Goal: Register for event/course

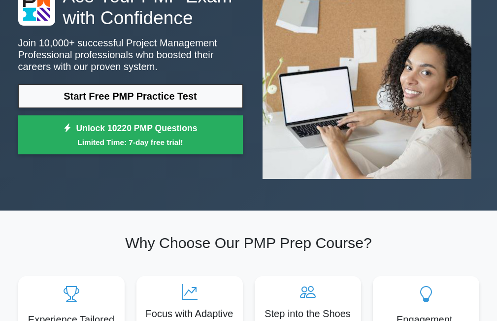
scroll to position [99, 0]
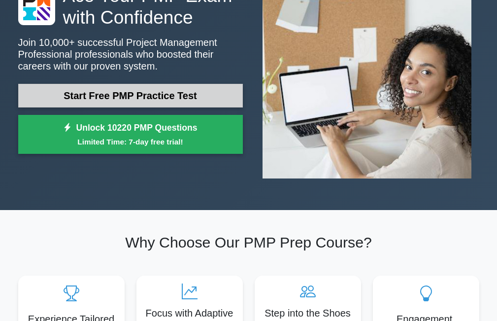
click at [166, 98] on link "Start Free PMP Practice Test" at bounding box center [130, 96] width 225 height 24
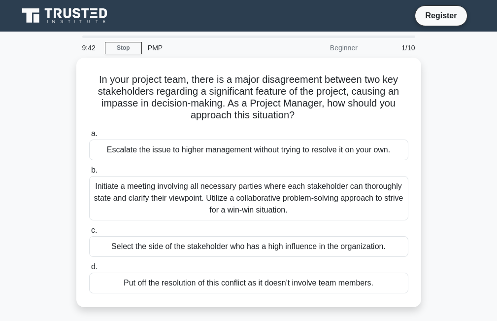
click at [352, 49] on div "Beginner" at bounding box center [320, 48] width 86 height 20
drag, startPoint x: 362, startPoint y: 45, endPoint x: 326, endPoint y: 53, distance: 37.2
click at [326, 53] on div "Beginner" at bounding box center [320, 48] width 86 height 20
click at [299, 42] on div "Beginner" at bounding box center [320, 48] width 86 height 20
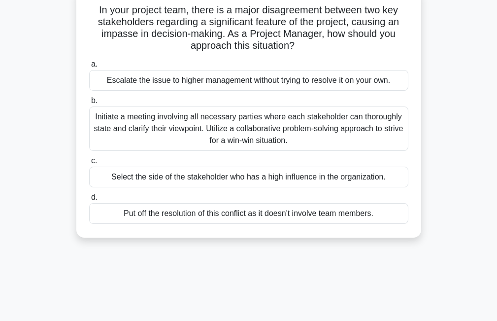
scroll to position [49, 0]
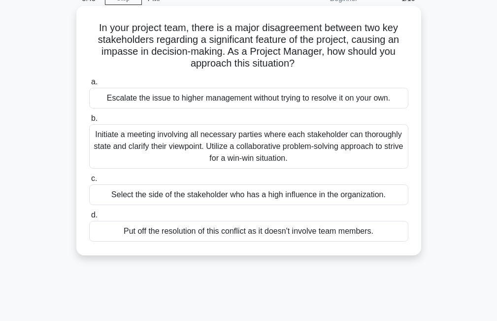
click at [277, 155] on div "Initiate a meeting involving all necessary parties where each stakeholder can t…" at bounding box center [248, 146] width 319 height 44
click at [89, 122] on input "b. Initiate a meeting involving all necessary parties where each stakeholder ca…" at bounding box center [89, 118] width 0 height 6
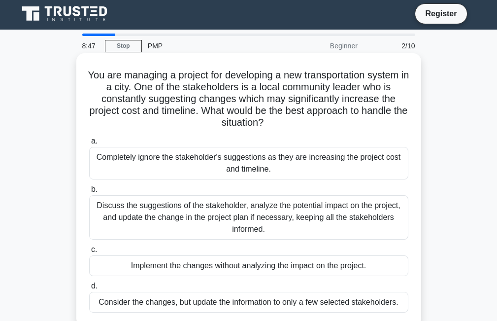
scroll to position [0, 0]
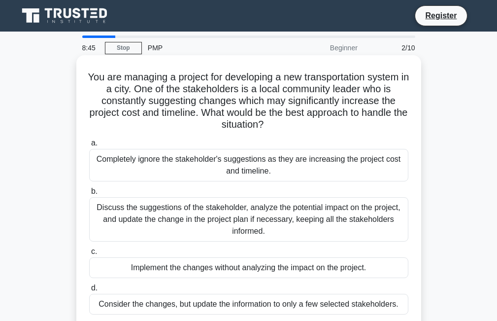
click at [256, 219] on div "Discuss the suggestions of the stakeholder, analyze the potential impact on the…" at bounding box center [248, 219] width 319 height 44
click at [89, 195] on input "b. Discuss the suggestions of the stakeholder, analyze the potential impact on …" at bounding box center [89, 191] width 0 height 6
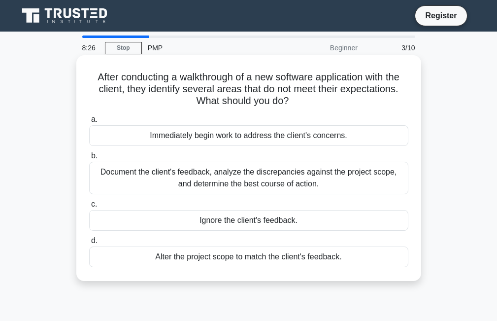
click at [205, 174] on div "Document the client's feedback, analyze the discrepancies against the project s…" at bounding box center [248, 178] width 319 height 33
click at [244, 181] on div "Document the client's feedback, analyze the discrepancies against the project s…" at bounding box center [248, 178] width 319 height 33
click at [343, 181] on div "Document the client's feedback, analyze the discrepancies against the project s…" at bounding box center [248, 178] width 319 height 33
click at [89, 159] on input "b. Document the client's feedback, analyze the discrepancies against the projec…" at bounding box center [89, 156] width 0 height 6
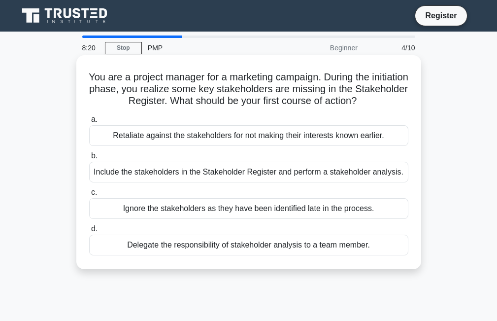
click at [226, 174] on div "Include the stakeholders in the Stakeholder Register and perform a stakeholder …" at bounding box center [248, 172] width 319 height 21
click at [89, 159] on input "b. Include the stakeholders in the Stakeholder Register and perform a stakehold…" at bounding box center [89, 156] width 0 height 6
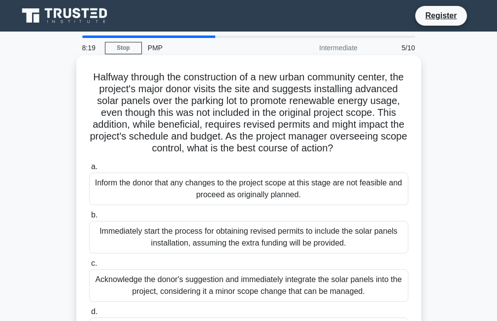
click at [224, 195] on div "Inform the donor that any changes to the project scope at this stage are not fe…" at bounding box center [248, 188] width 319 height 33
click at [89, 170] on input "a. Inform the donor that any changes to the project scope at this stage are not…" at bounding box center [89, 167] width 0 height 6
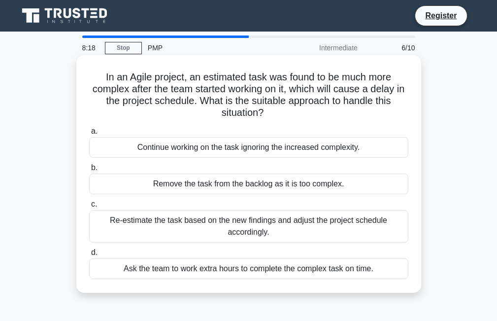
click at [268, 269] on div "Ask the team to work extra hours to complete the complex task on time." at bounding box center [248, 268] width 319 height 21
click at [89, 256] on input "d. Ask the team to work extra hours to complete the complex task on time." at bounding box center [89, 252] width 0 height 6
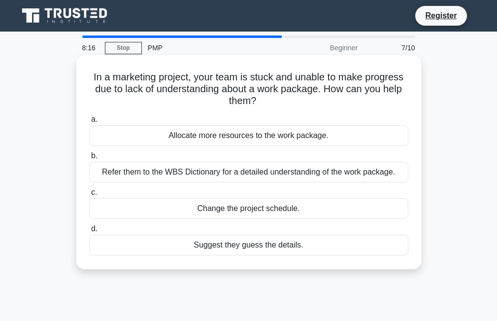
click at [299, 135] on div "Allocate more resources to the work package." at bounding box center [248, 135] width 319 height 21
click at [89, 123] on input "a. Allocate more resources to the work package." at bounding box center [89, 119] width 0 height 6
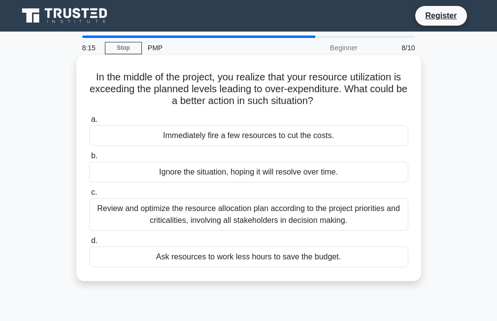
click at [268, 213] on div "Review and optimize the resource allocation plan according to the project prior…" at bounding box center [248, 214] width 319 height 33
click at [89, 196] on input "c. Review and optimize the resource allocation plan according to the project pr…" at bounding box center [89, 192] width 0 height 6
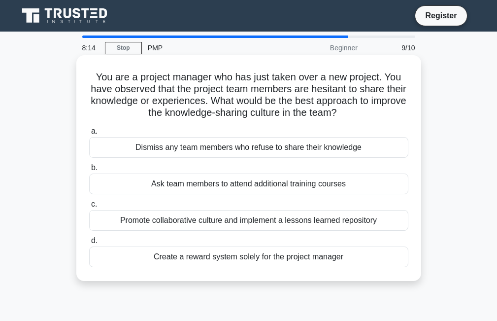
click at [123, 155] on div "Dismiss any team members who refuse to share their knowledge" at bounding box center [248, 147] width 319 height 21
click at [89, 134] on input "a. Dismiss any team members who refuse to share their knowledge" at bounding box center [89, 131] width 0 height 6
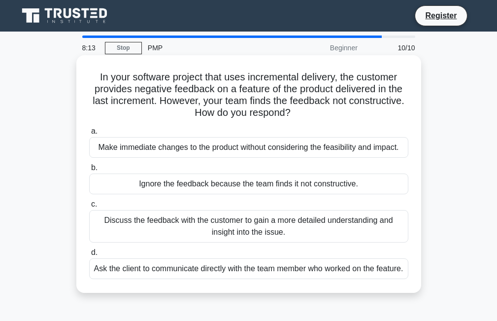
click at [140, 188] on div "Ignore the feedback because the team finds it not constructive." at bounding box center [248, 183] width 319 height 21
click at [89, 171] on input "b. Ignore the feedback because the team finds it not constructive." at bounding box center [89, 168] width 0 height 6
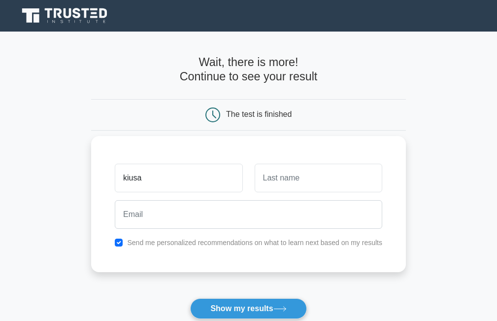
type input "kiusa"
click at [190, 298] on button "Show my results" at bounding box center [248, 308] width 116 height 21
type input "secondary"
click at [190, 298] on button "Show my results" at bounding box center [248, 308] width 116 height 21
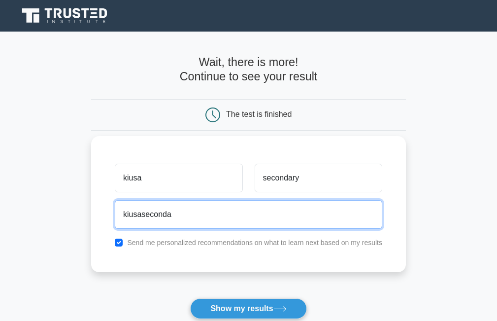
type input "kiusasecondar"
